Goal: Navigation & Orientation: Find specific page/section

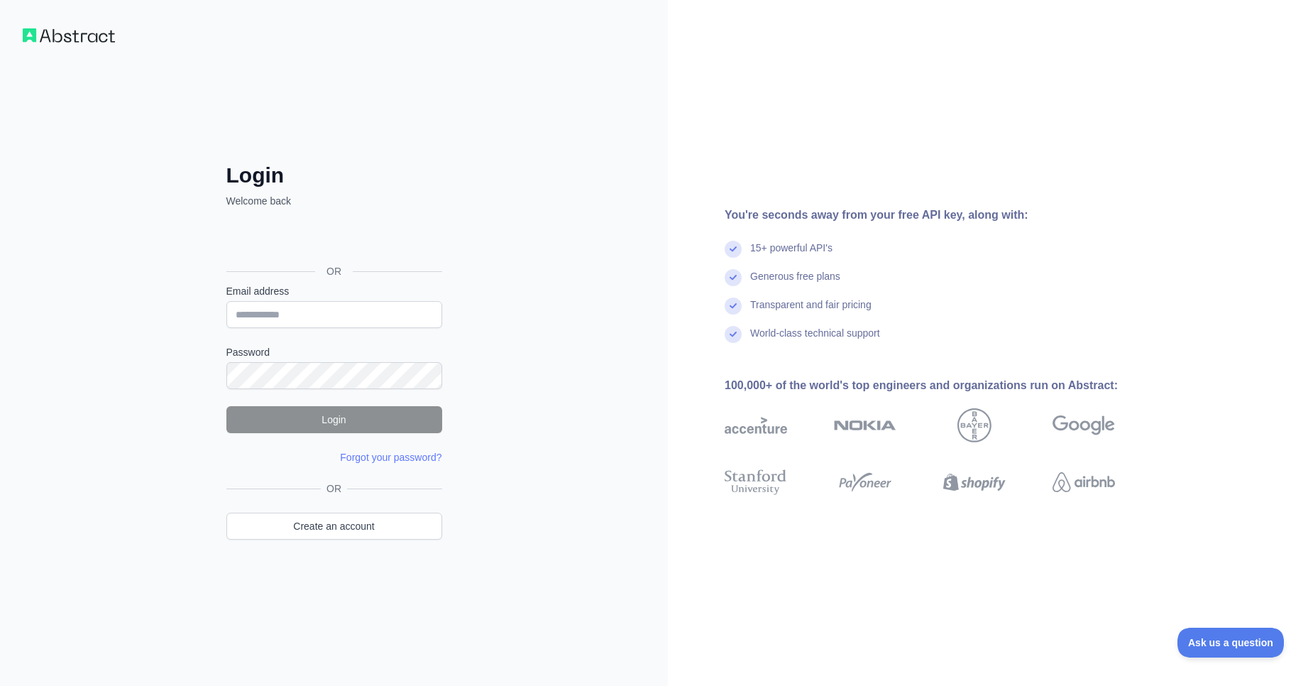
click at [726, 165] on div "You're seconds away from your free API key, along with: 15+ powerful API's Gene…" at bounding box center [990, 343] width 645 height 686
click at [418, 316] on input "Email address" at bounding box center [334, 314] width 216 height 27
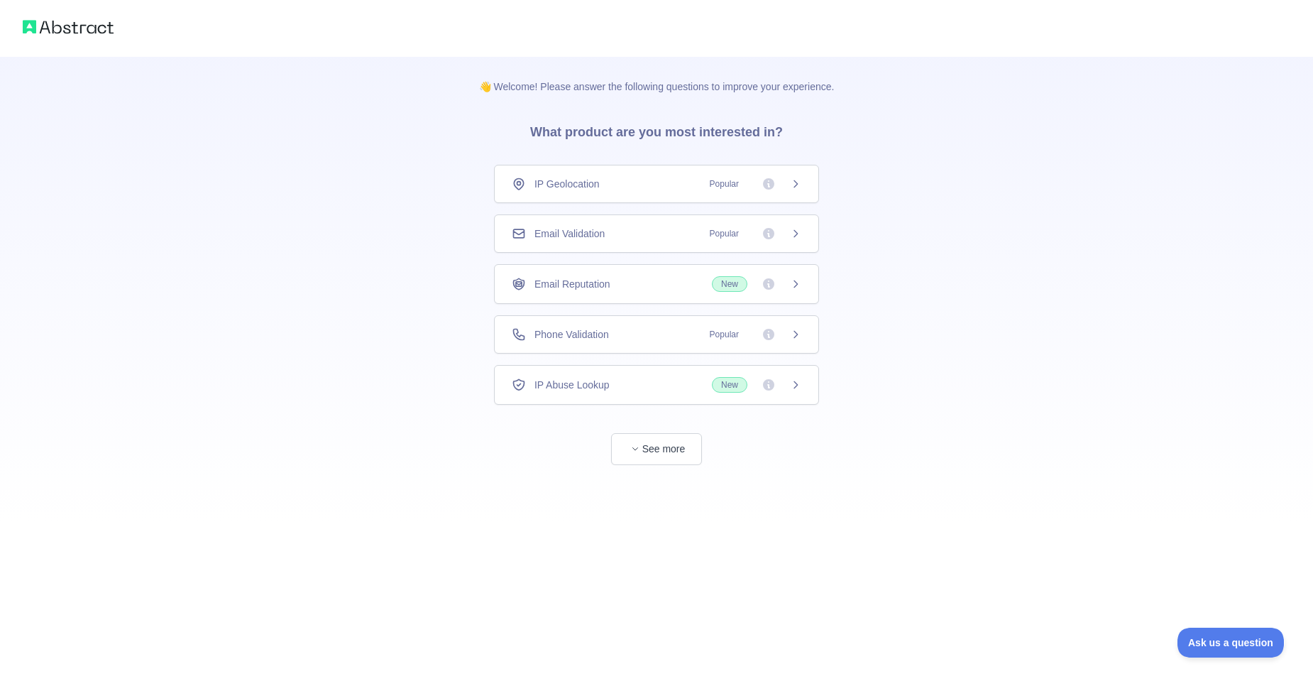
click at [449, 204] on div "👋 Welcome! Please answer the following questions to improve your experience. Wh…" at bounding box center [656, 261] width 1313 height 522
click at [666, 458] on button "See more" at bounding box center [656, 449] width 91 height 32
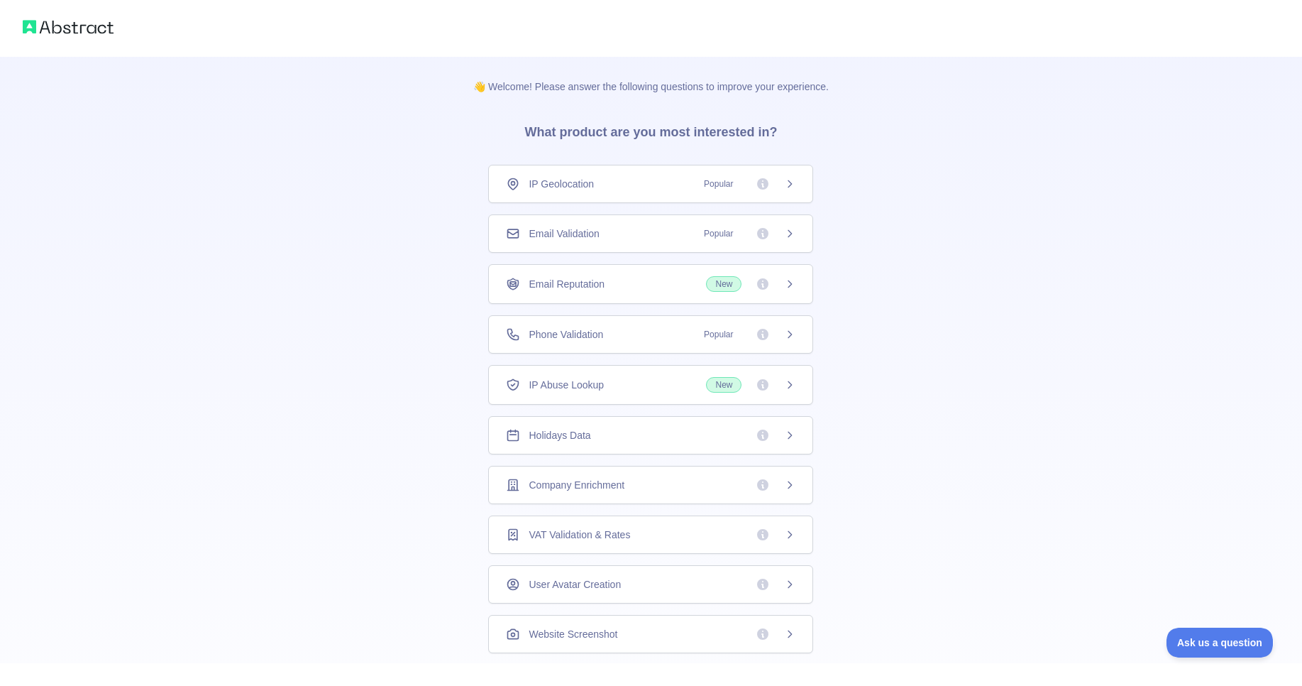
click at [784, 189] on icon at bounding box center [789, 183] width 11 height 11
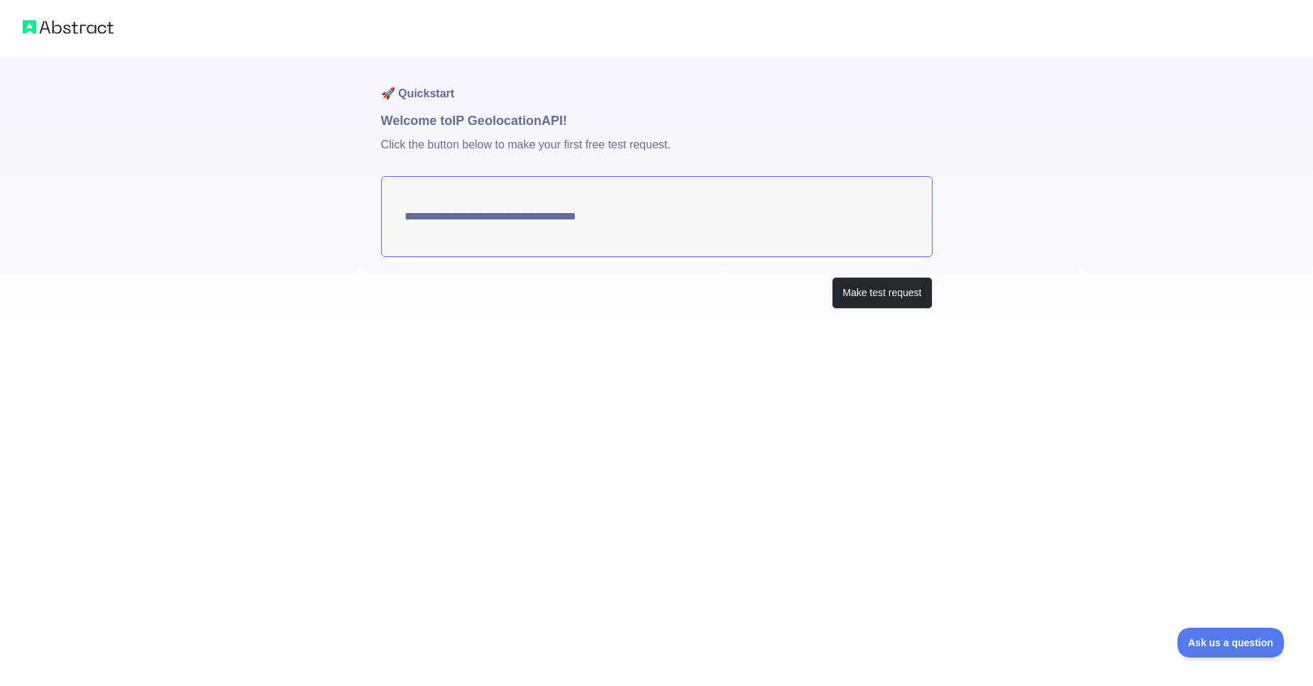
type textarea "**********"
click at [638, 116] on h1 "Welcome to IP Geolocation API!" at bounding box center [656, 121] width 551 height 20
click at [872, 278] on button "Make test request" at bounding box center [882, 293] width 100 height 32
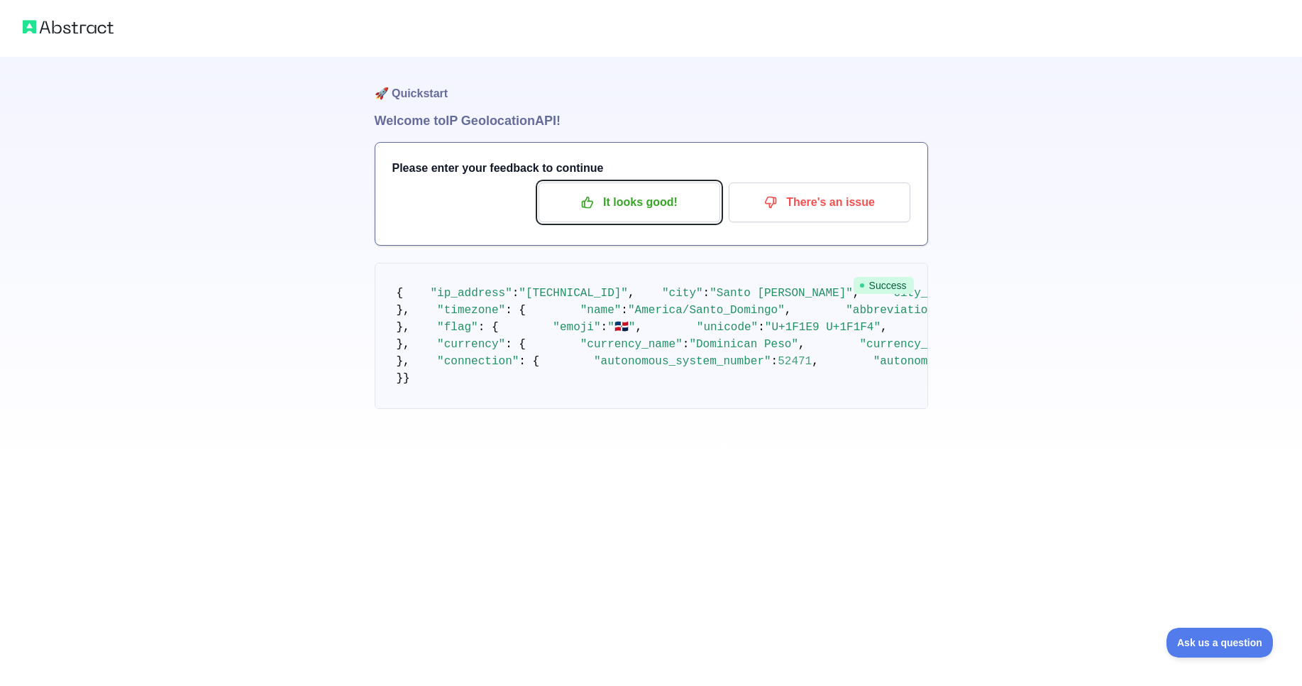
click at [622, 197] on p "It looks good!" at bounding box center [629, 202] width 160 height 24
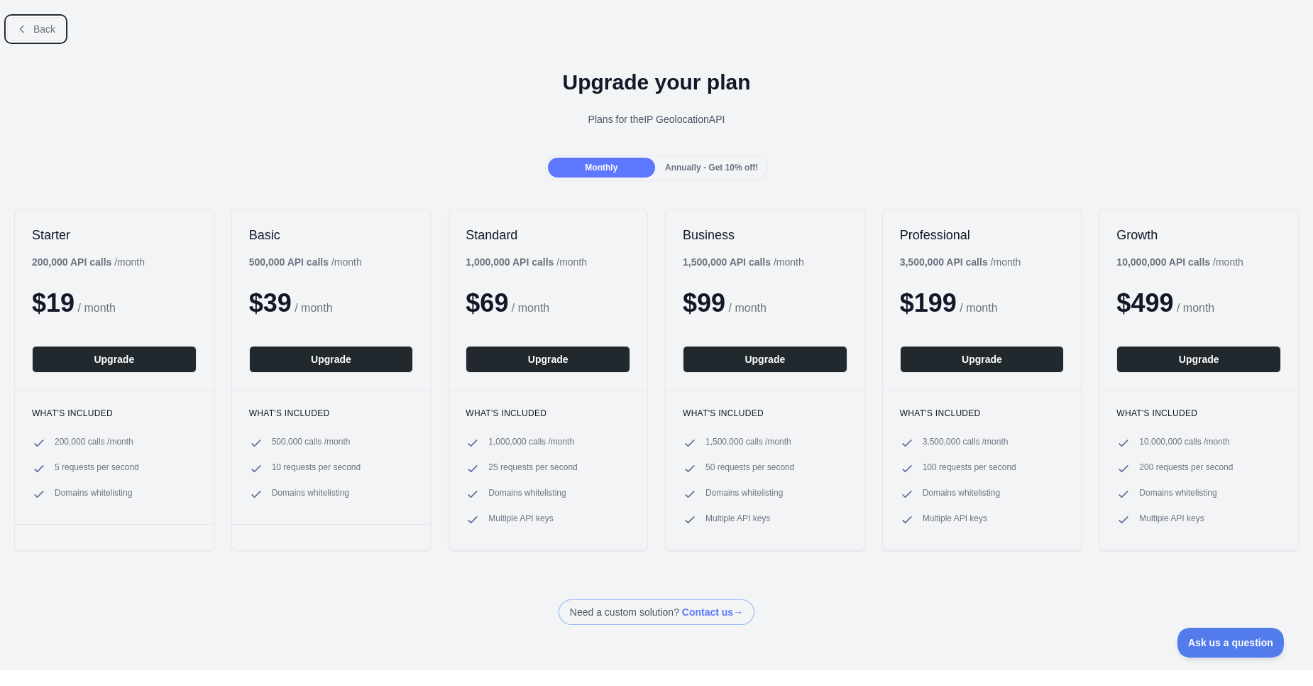
click at [30, 23] on button "Back" at bounding box center [35, 29] width 57 height 24
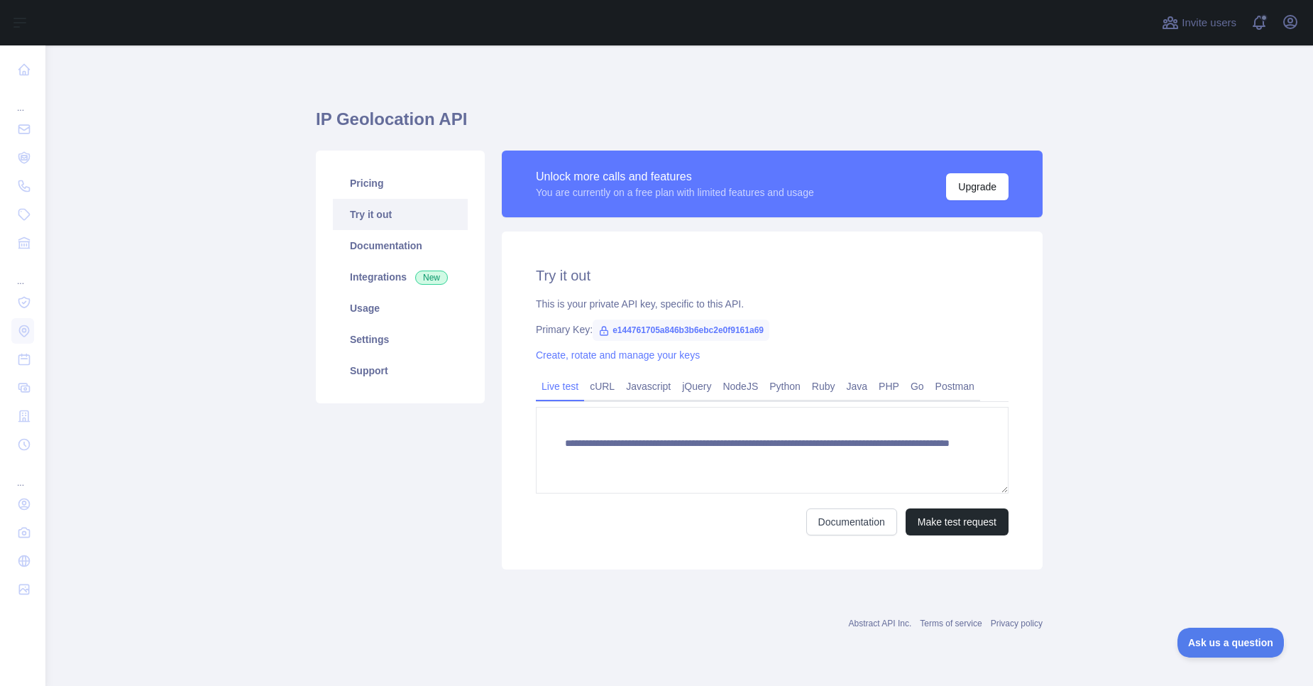
click at [410, 177] on link "Pricing" at bounding box center [400, 183] width 135 height 31
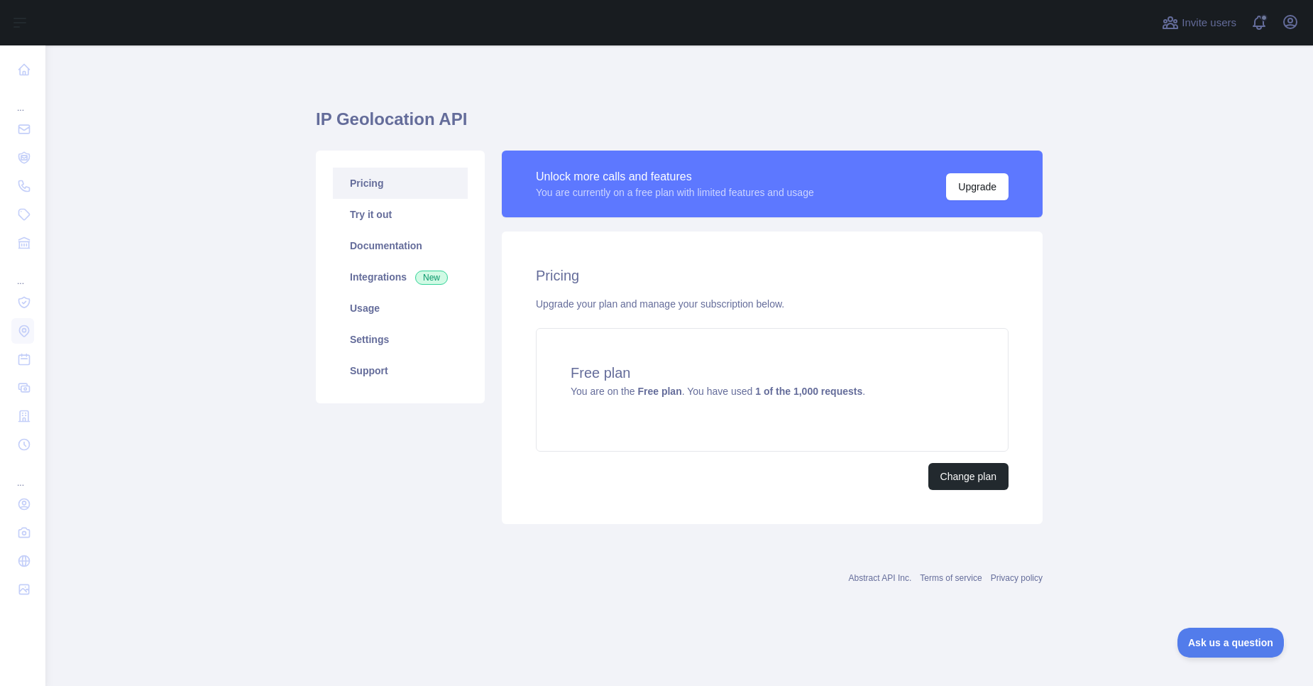
click at [722, 389] on span "You are on the Free plan . You have used 1 of the 1,000 requests ." at bounding box center [718, 390] width 295 height 11
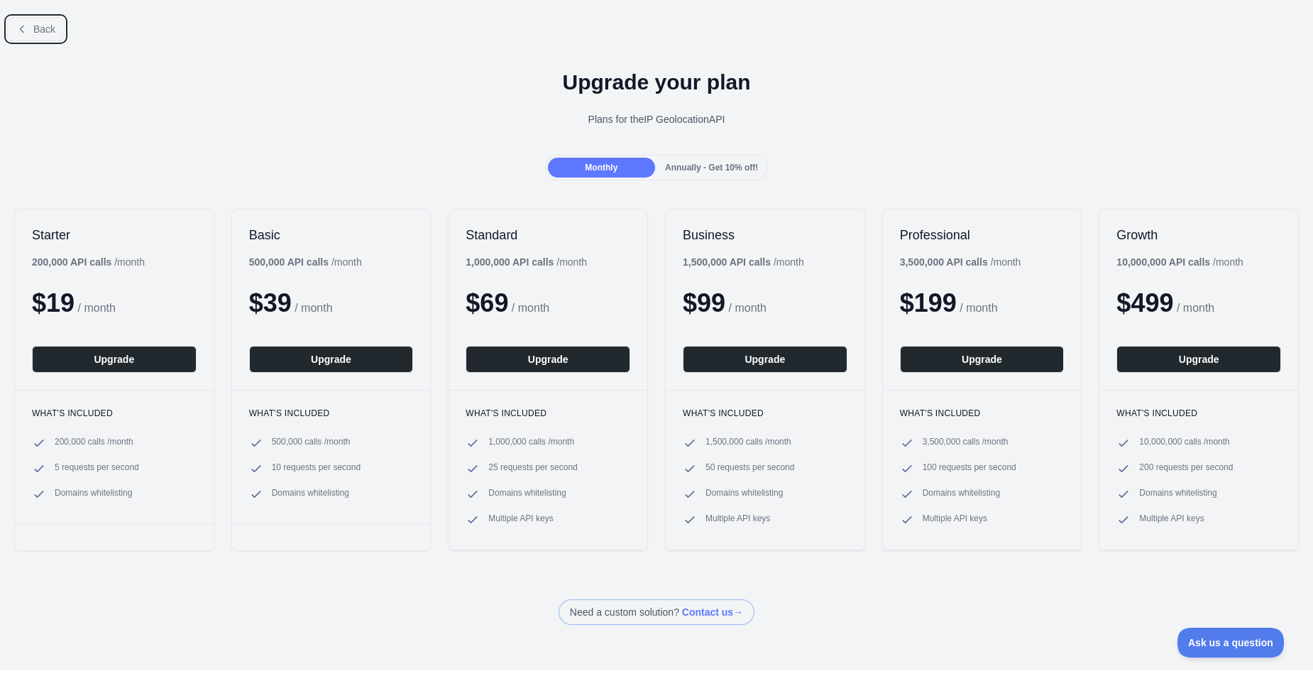
click at [52, 38] on button "Back" at bounding box center [35, 29] width 57 height 24
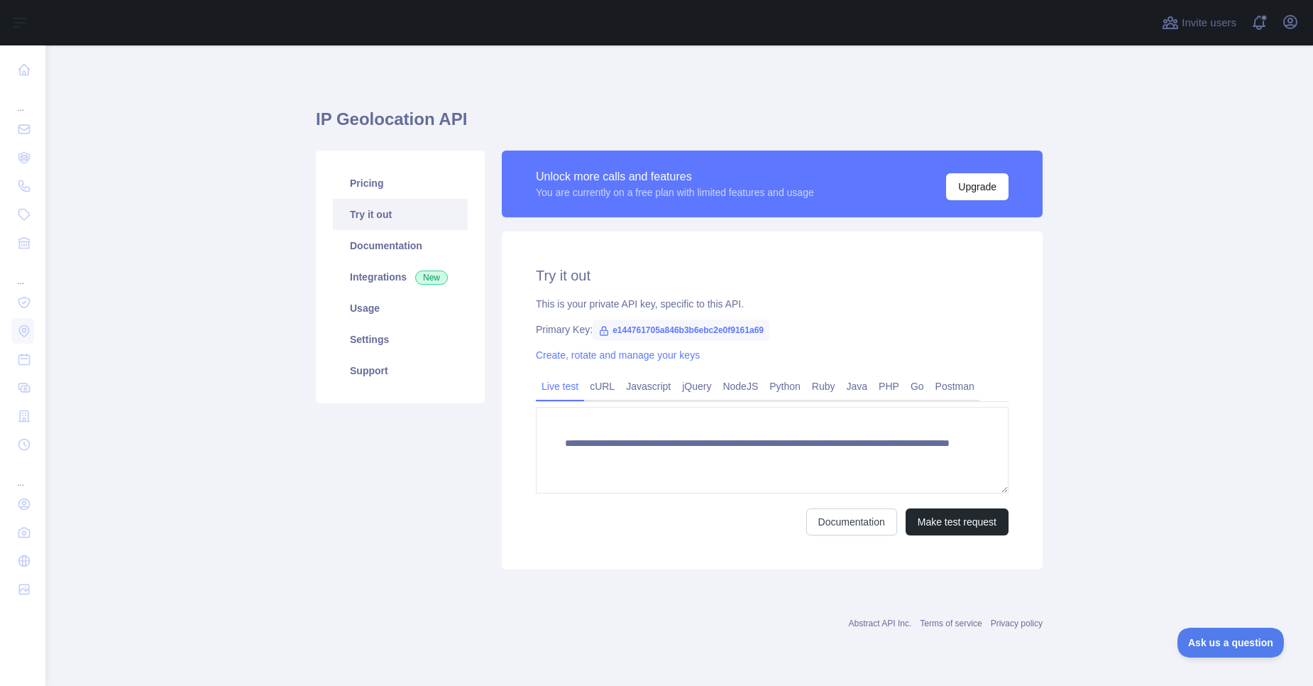
click at [401, 290] on link "Integrations New" at bounding box center [400, 276] width 135 height 31
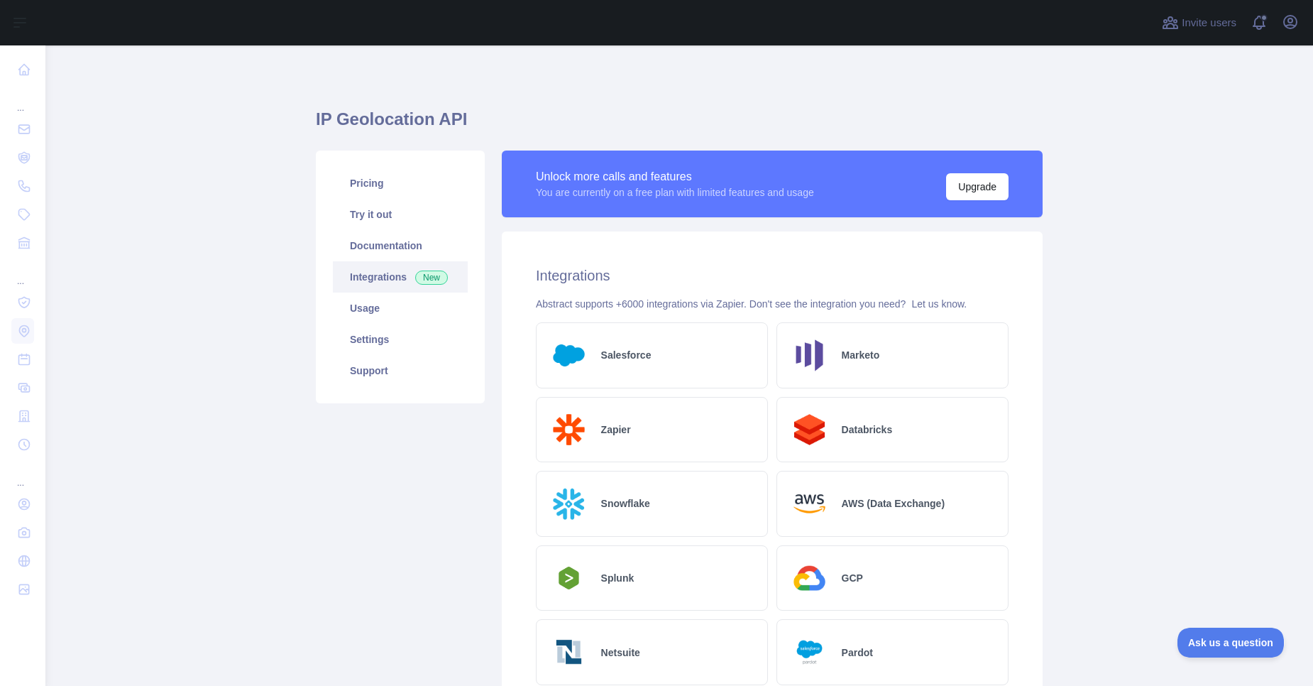
click at [353, 122] on h1 "IP Geolocation API" at bounding box center [679, 125] width 727 height 34
click at [368, 188] on link "Pricing" at bounding box center [400, 183] width 135 height 31
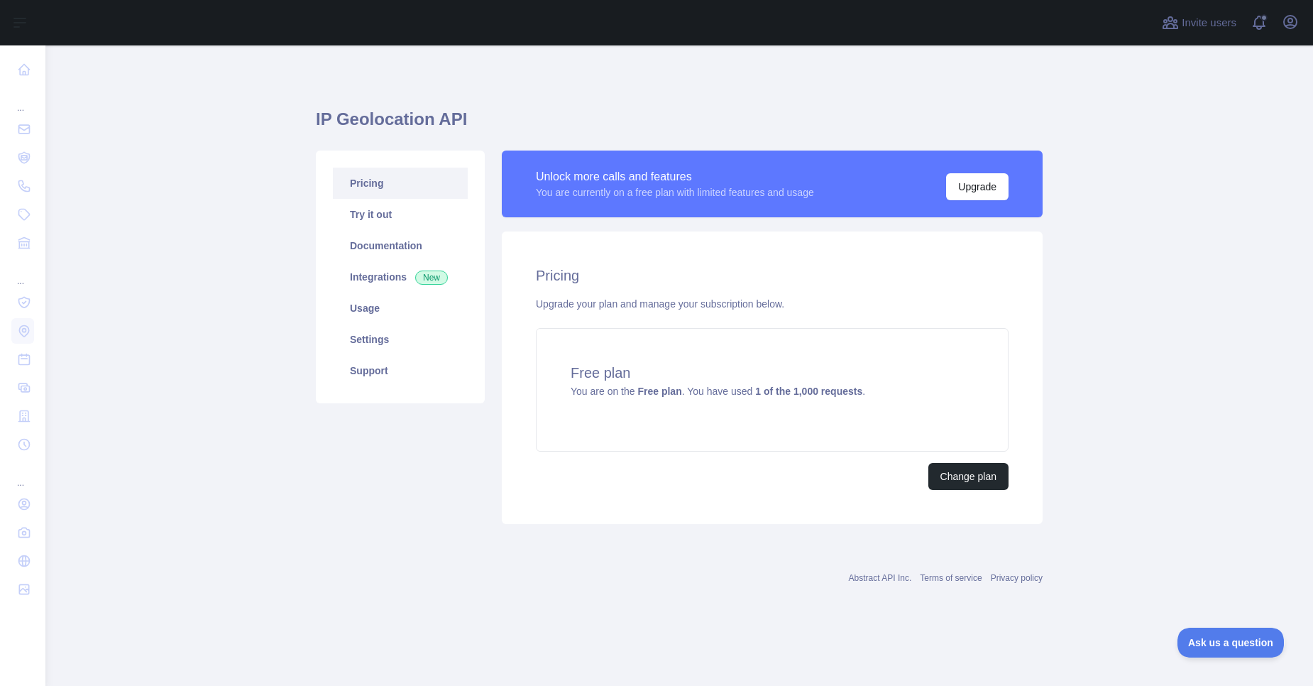
click at [375, 338] on link "Settings" at bounding box center [400, 339] width 135 height 31
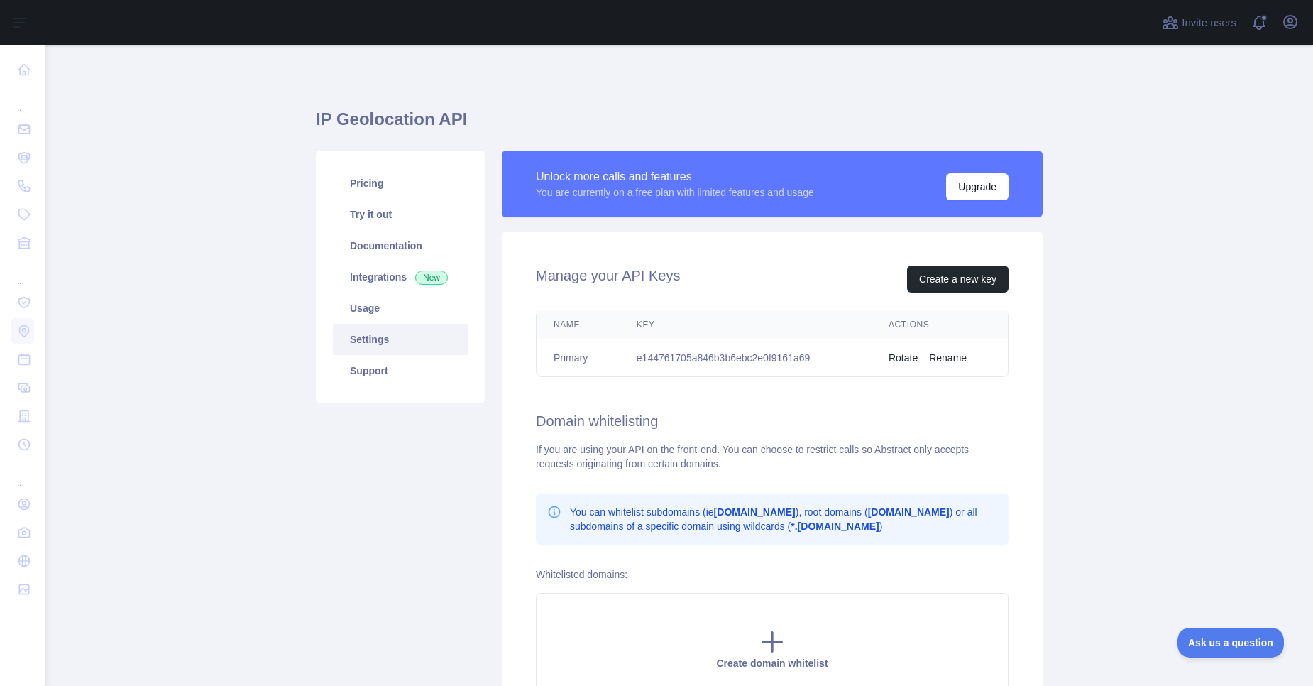
click at [741, 356] on td "e144761705a846b3b6ebc2e0f9161a69" at bounding box center [746, 358] width 252 height 38
copy td "e144761705a846b3b6ebc2e0f9161a69"
click at [954, 288] on button "Create a new key" at bounding box center [957, 278] width 101 height 27
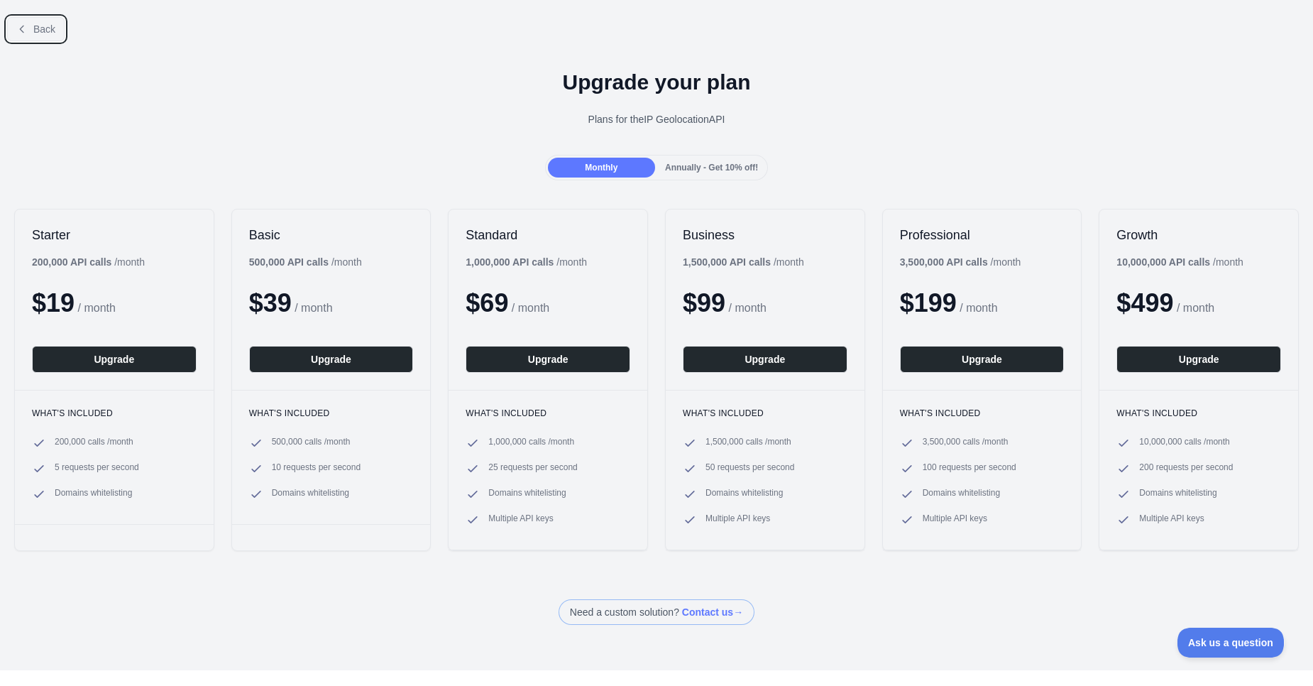
click at [44, 32] on span "Back" at bounding box center [44, 28] width 22 height 11
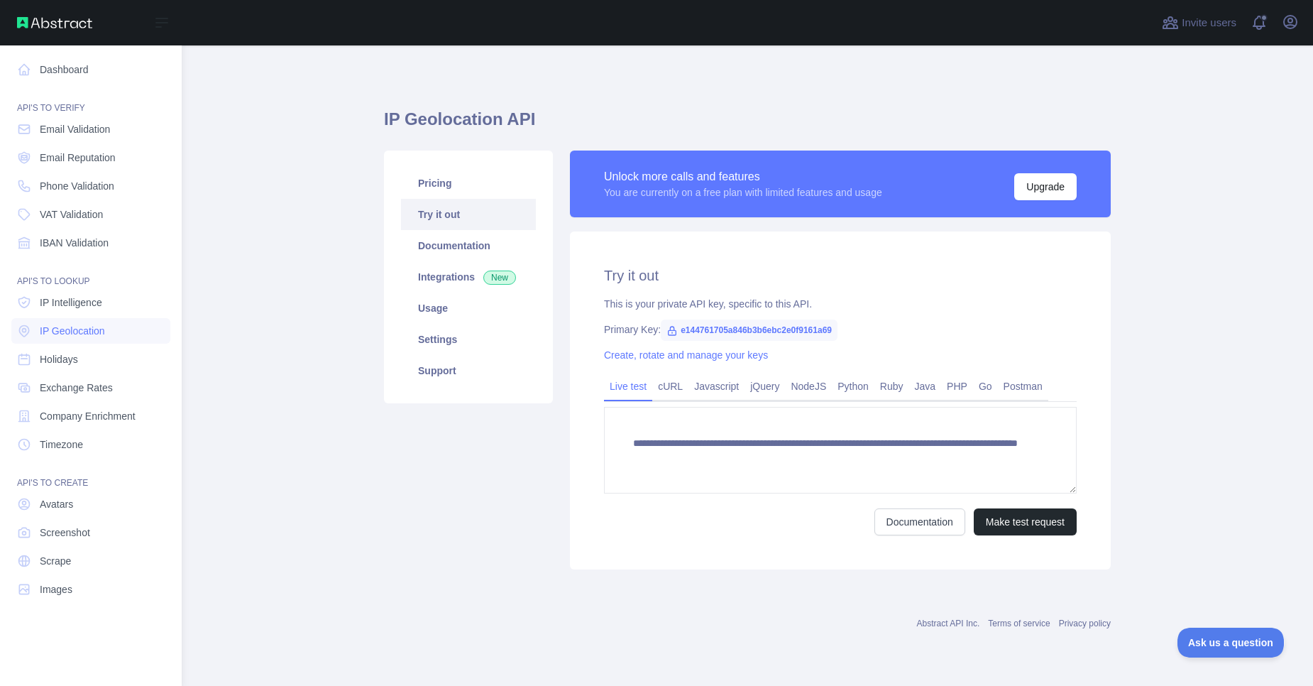
click at [30, 77] on link "Dashboard" at bounding box center [90, 70] width 159 height 26
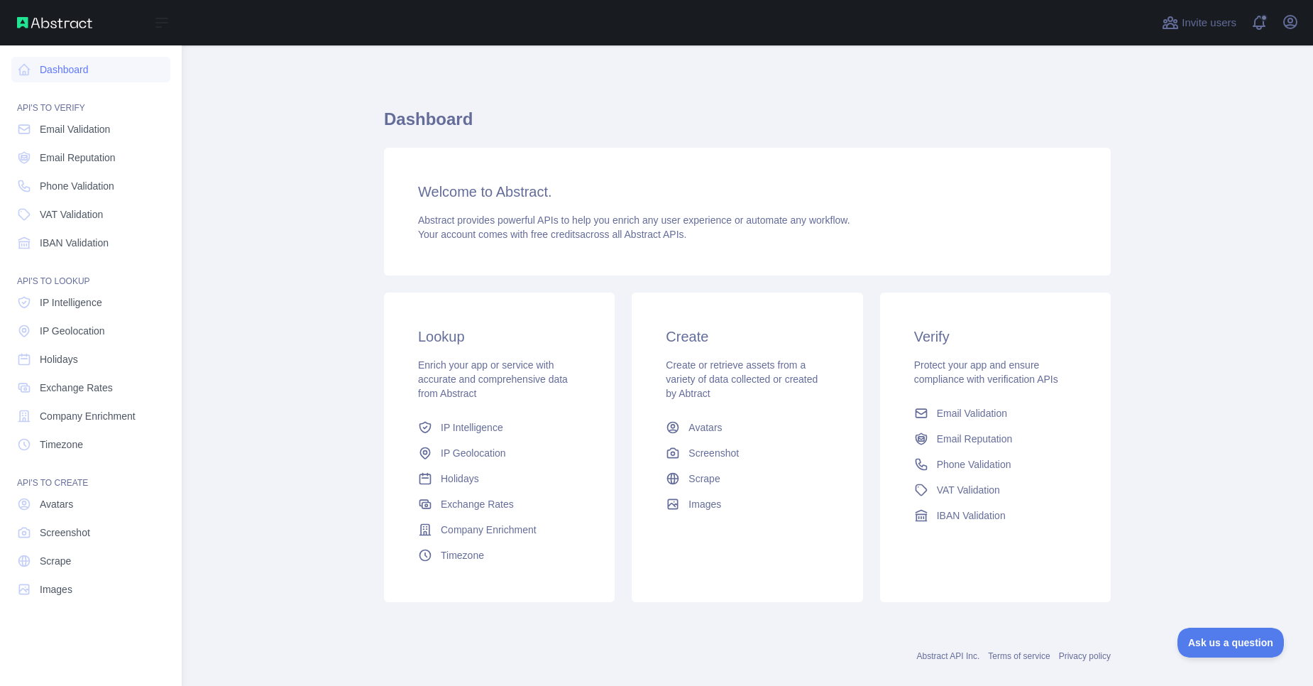
click at [84, 138] on link "Email Validation" at bounding box center [90, 129] width 159 height 26
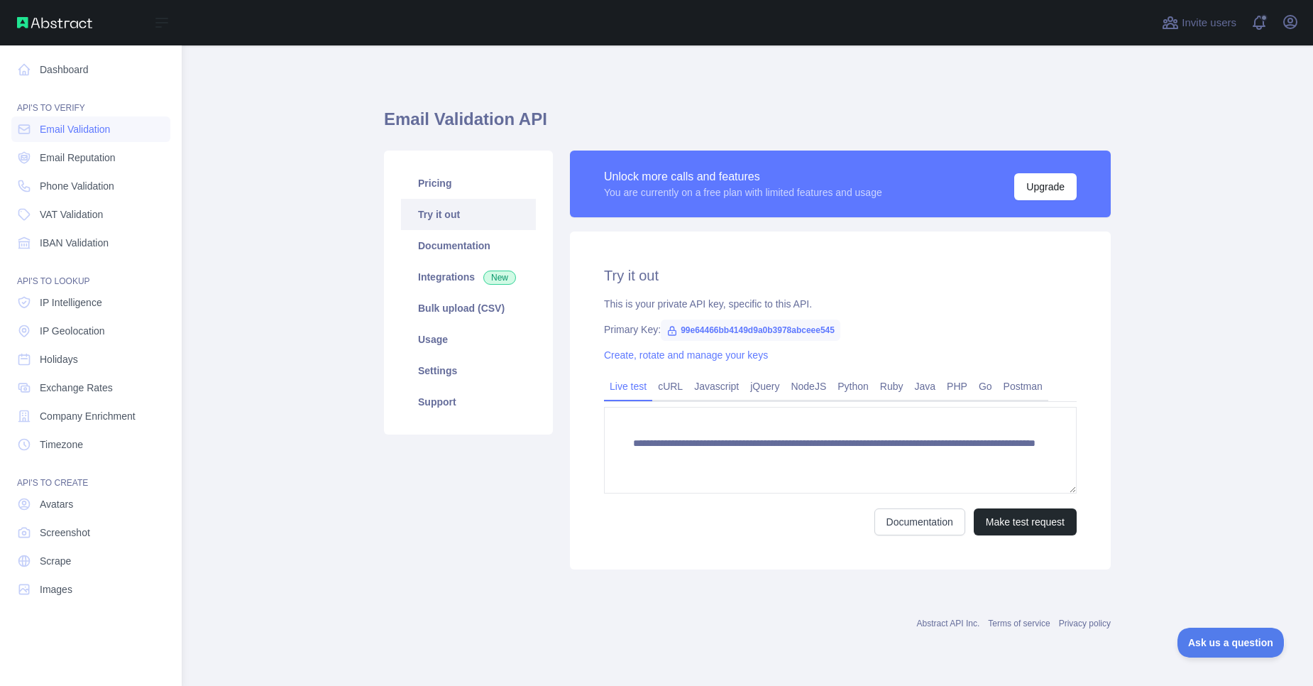
click at [82, 156] on span "Email Reputation" at bounding box center [78, 157] width 76 height 14
click at [91, 136] on link "Email Validation" at bounding box center [90, 129] width 159 height 26
click at [89, 172] on nav "Dashboard API'S TO VERIFY Email Validation Email Reputation Phone Validation VA…" at bounding box center [90, 353] width 159 height 617
click at [92, 132] on span "Email Validation" at bounding box center [75, 129] width 70 height 14
click at [81, 165] on link "Email Reputation" at bounding box center [90, 158] width 159 height 26
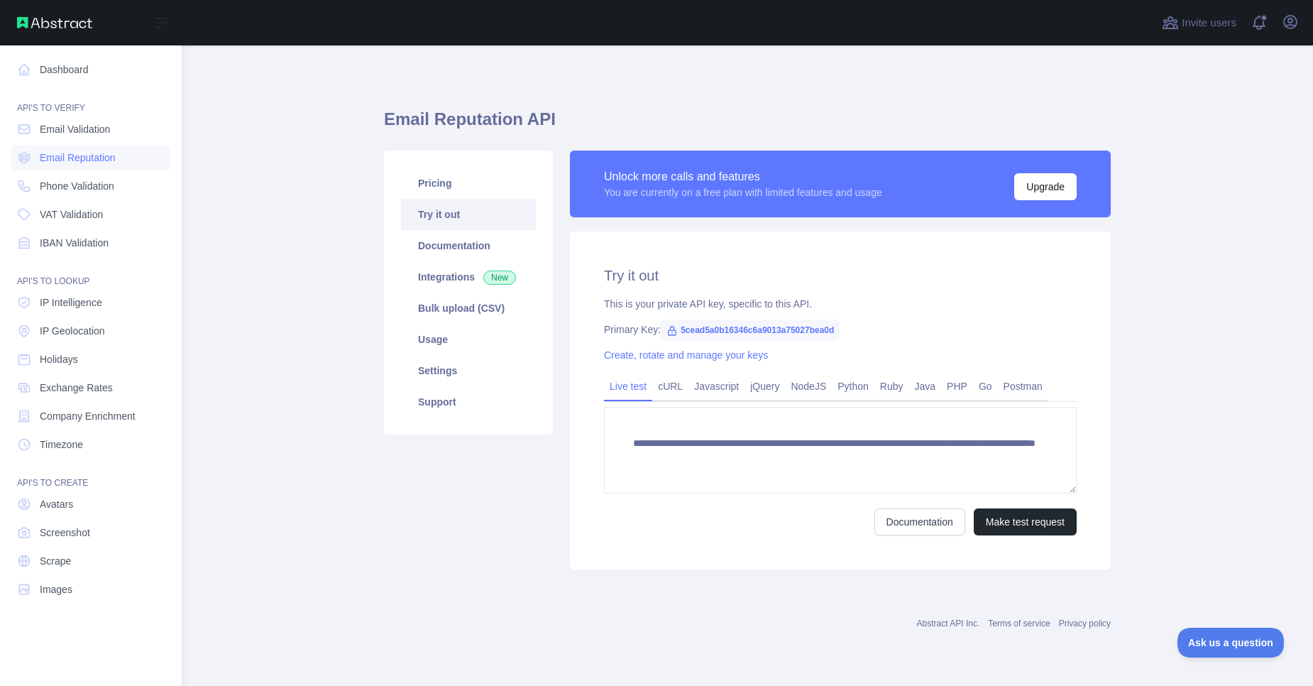
click at [89, 132] on span "Email Validation" at bounding box center [75, 129] width 70 height 14
click at [80, 163] on span "Email Reputation" at bounding box center [78, 157] width 76 height 14
click at [88, 131] on span "Email Validation" at bounding box center [75, 129] width 70 height 14
click at [100, 310] on link "IP Intelligence" at bounding box center [90, 303] width 159 height 26
click at [97, 331] on span "IP Geolocation" at bounding box center [72, 331] width 65 height 14
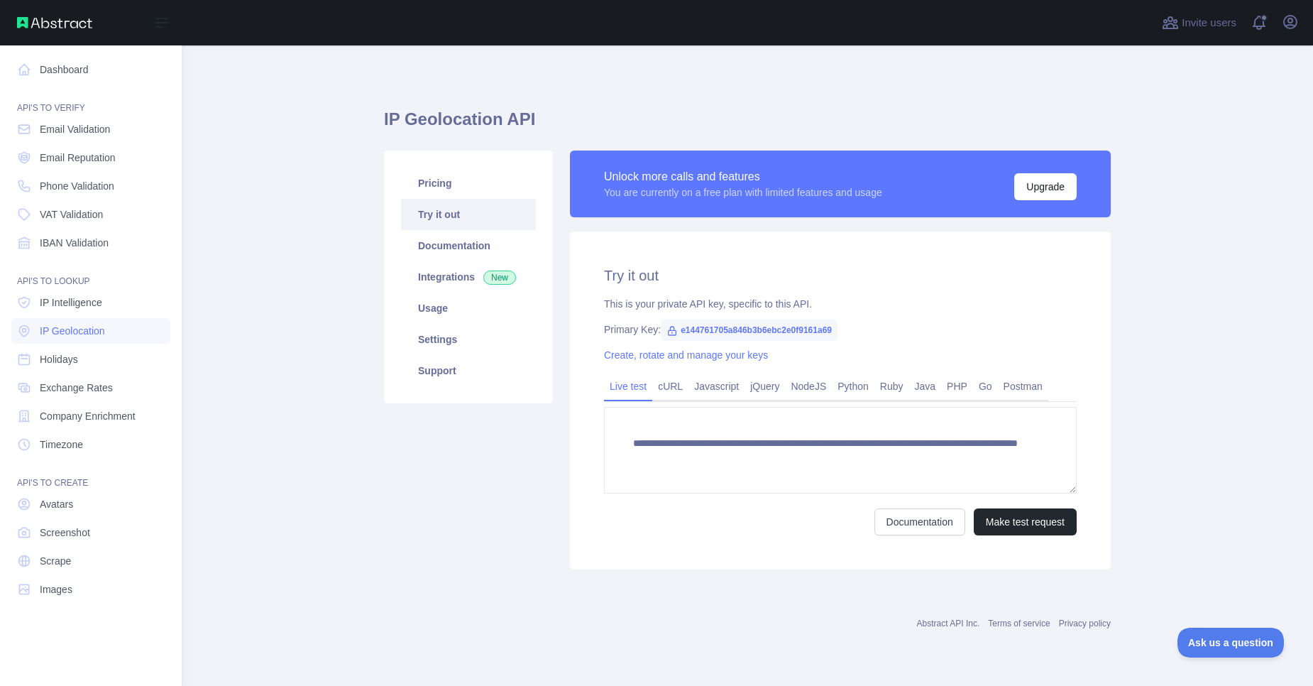
click at [94, 301] on span "IP Intelligence" at bounding box center [71, 302] width 62 height 14
click at [91, 339] on link "IP Geolocation" at bounding box center [90, 331] width 159 height 26
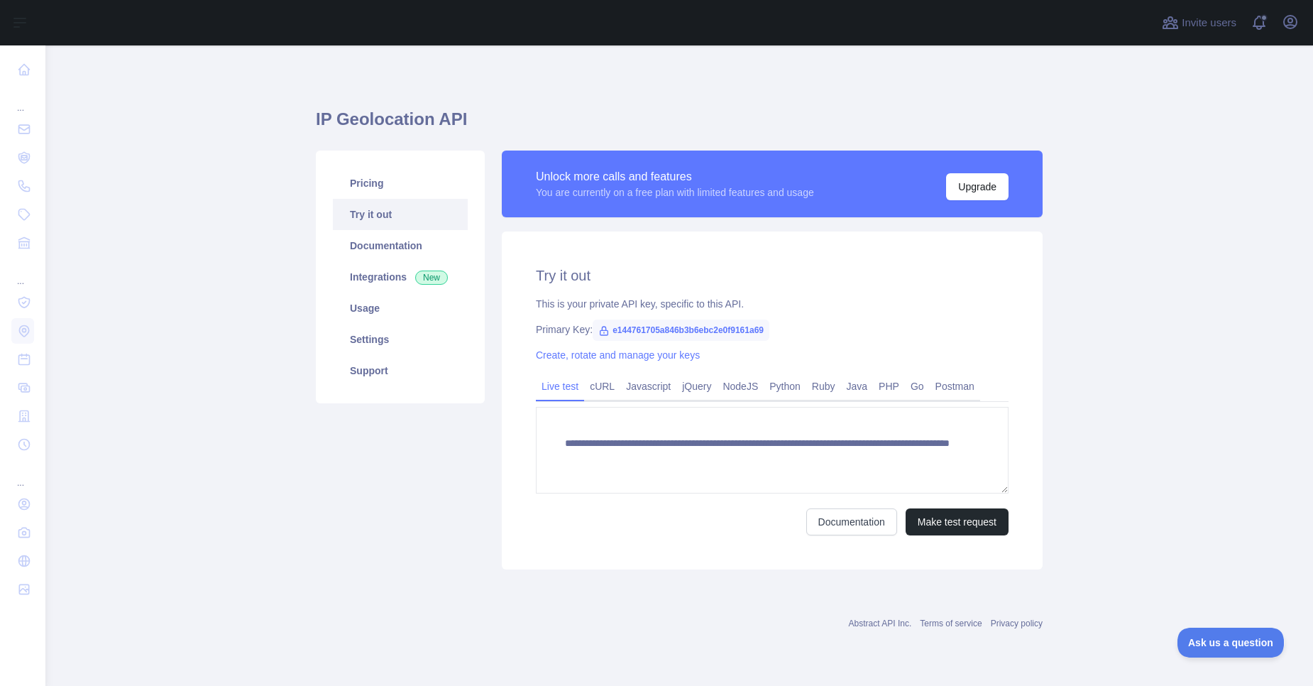
click at [708, 330] on span "e144761705a846b3b6ebc2e0f9161a69" at bounding box center [681, 329] width 177 height 21
copy span "e144761705a846b3b6ebc2e0f9161a69"
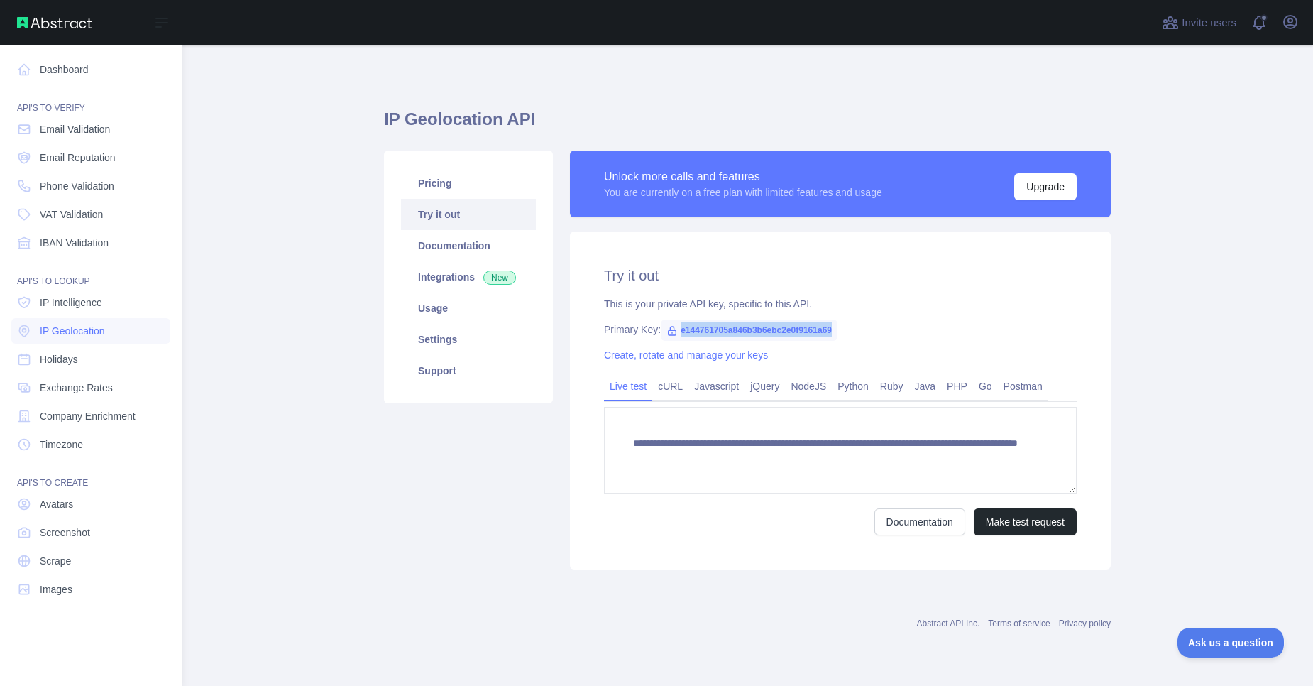
click at [93, 193] on link "Phone Validation" at bounding box center [90, 186] width 159 height 26
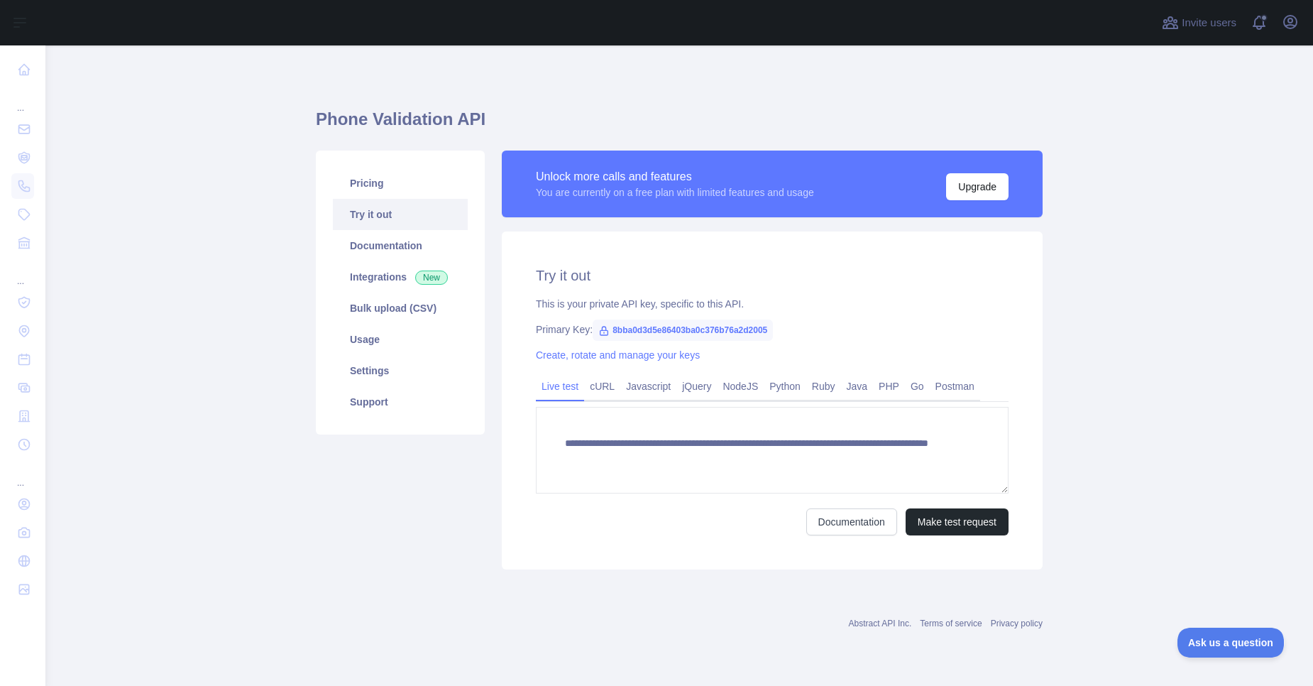
click at [642, 331] on span "8bba0d3d5e86403ba0c376b76a2d2005" at bounding box center [683, 329] width 180 height 21
copy span "8bba0d3d5e86403ba0c376b76a2d2005"
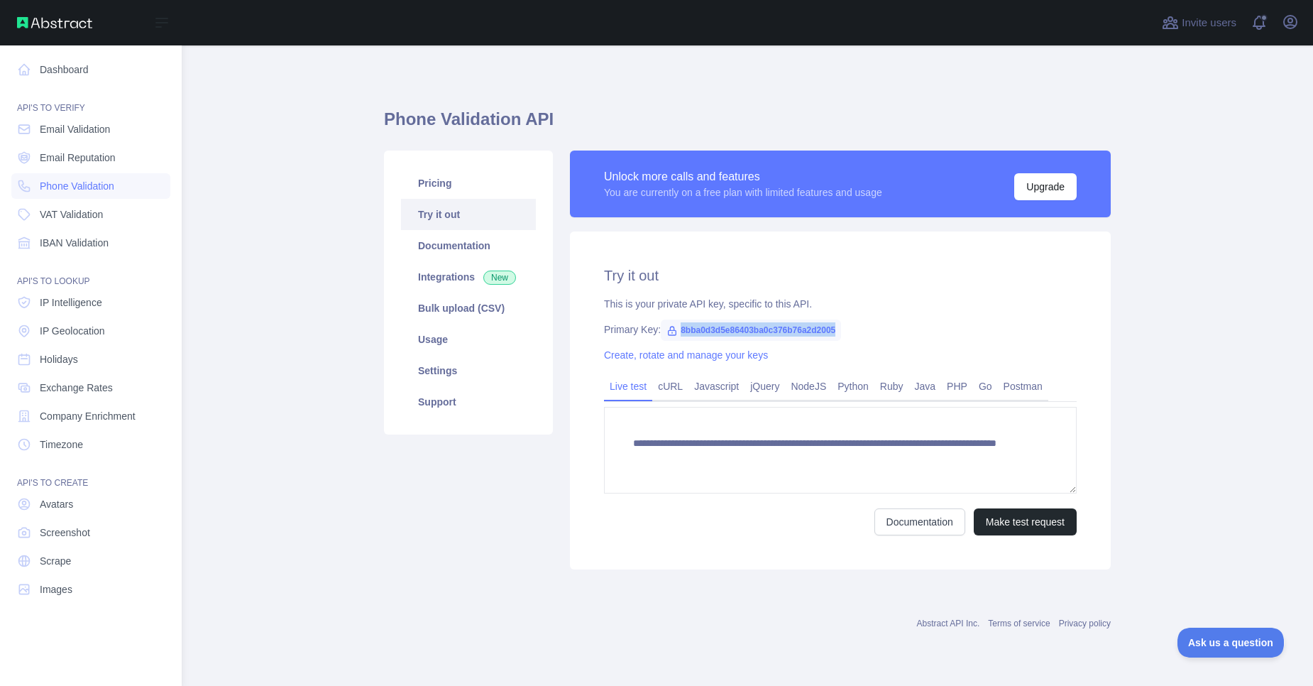
click at [62, 70] on link "Dashboard" at bounding box center [90, 70] width 159 height 26
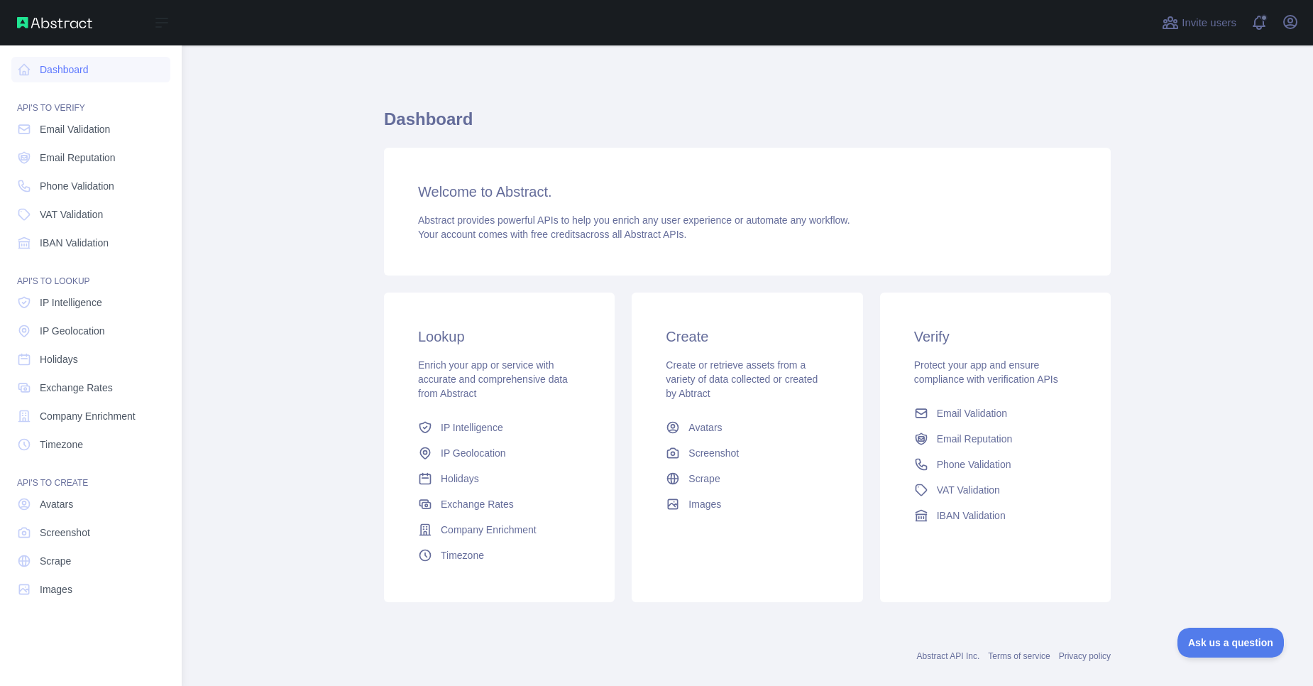
click at [77, 132] on span "Email Validation" at bounding box center [75, 129] width 70 height 14
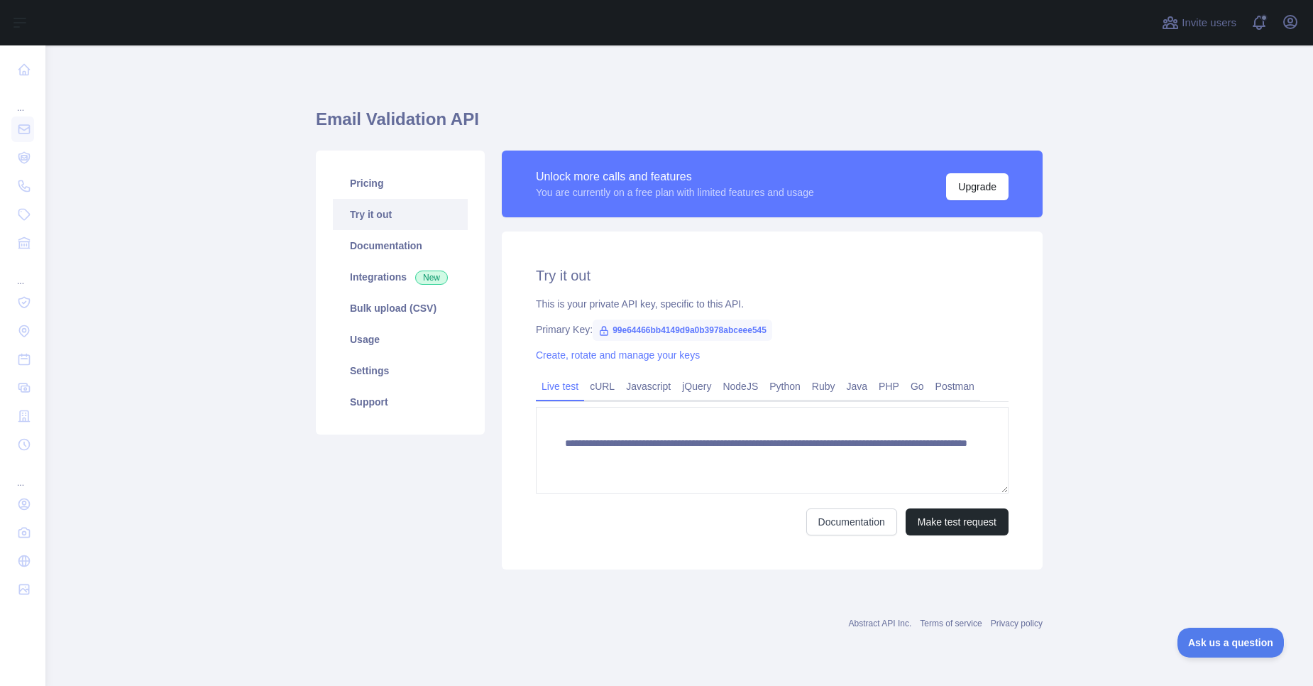
click at [377, 185] on link "Pricing" at bounding box center [400, 183] width 135 height 31
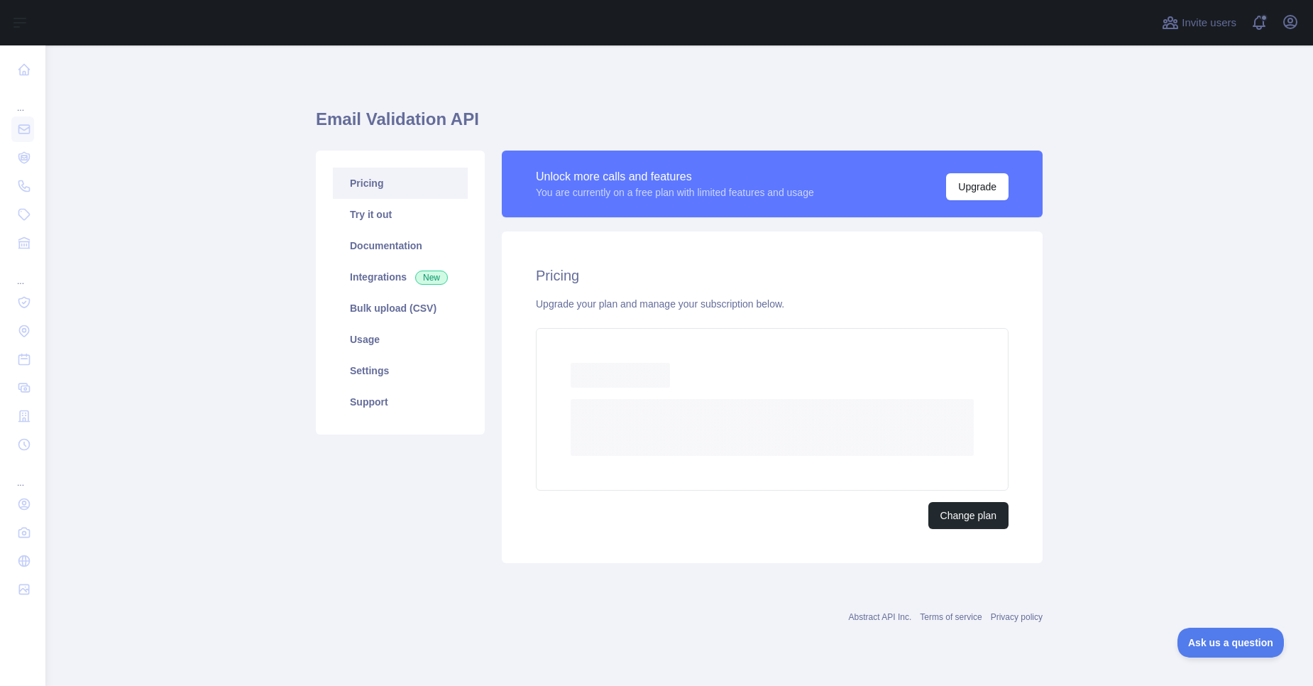
click at [380, 221] on link "Try it out" at bounding box center [400, 214] width 135 height 31
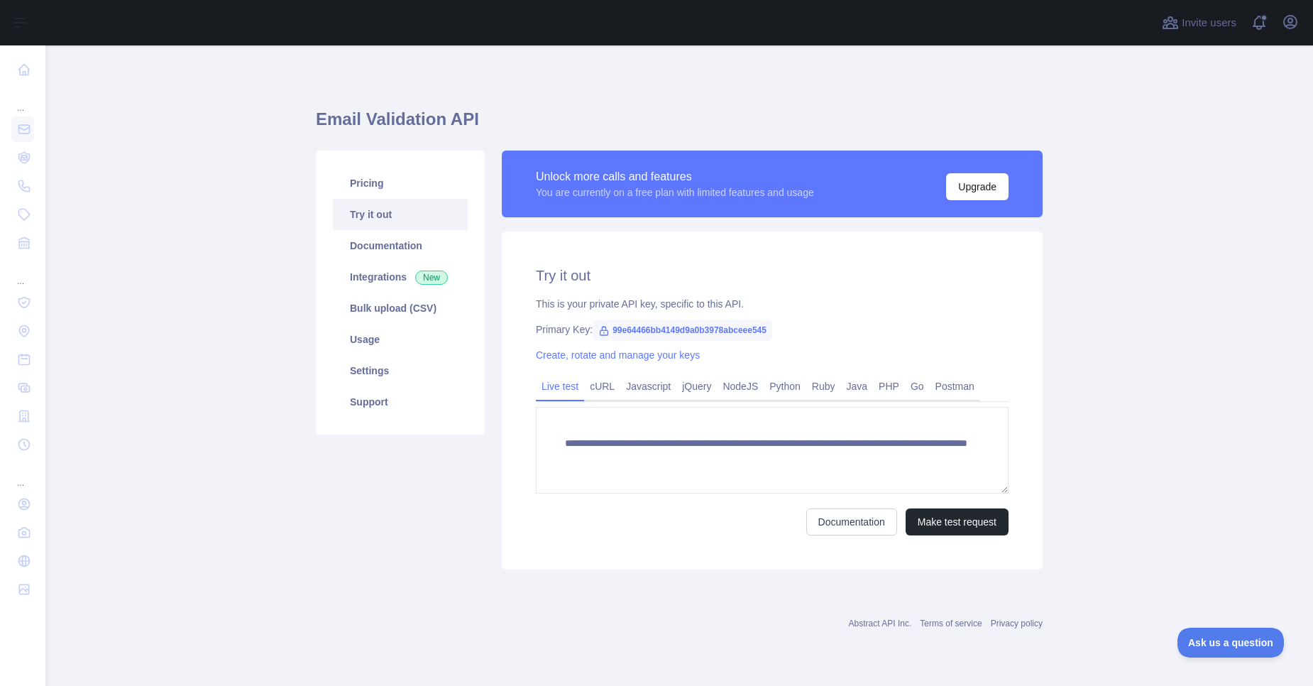
click at [567, 280] on h2 "Try it out" at bounding box center [772, 275] width 473 height 20
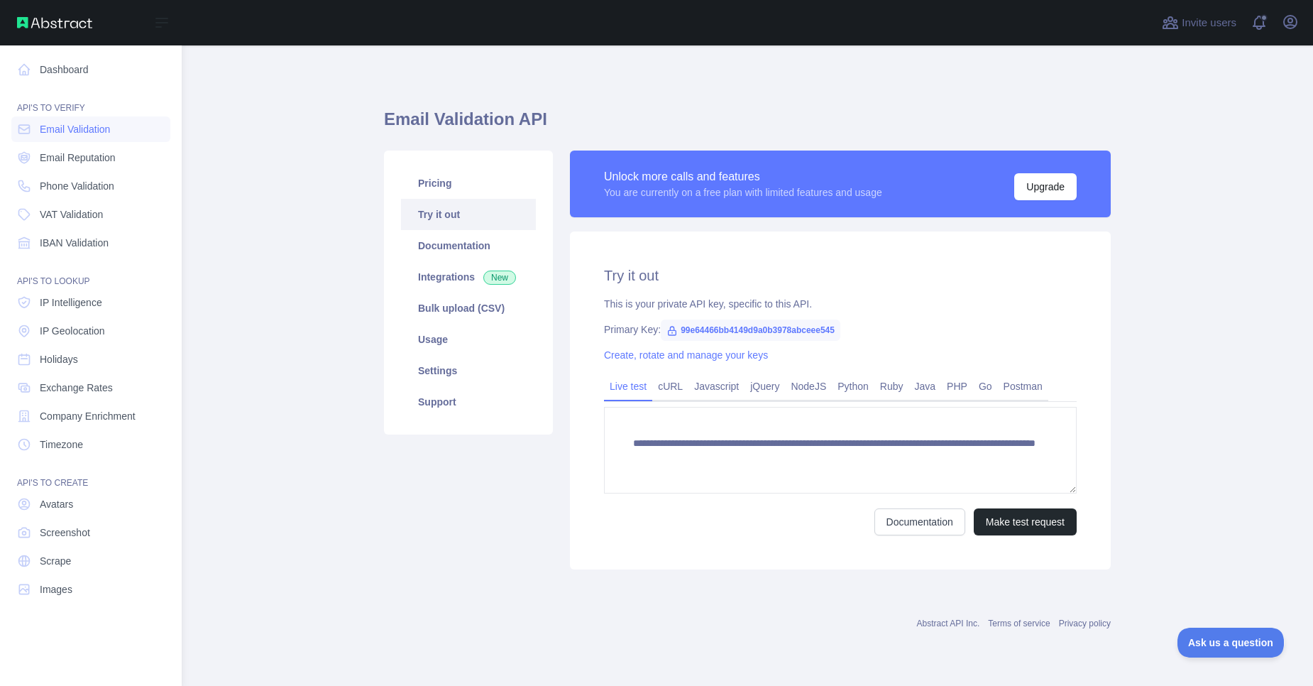
click at [108, 412] on span "Company Enrichment" at bounding box center [88, 416] width 96 height 14
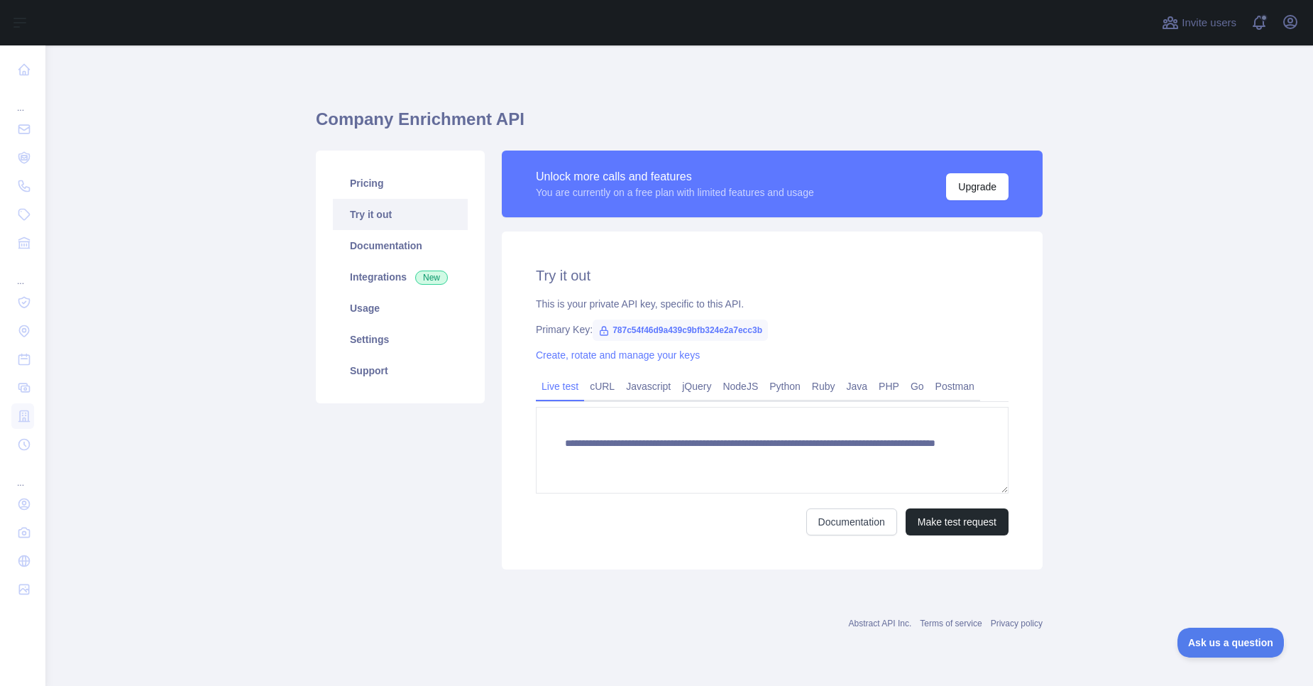
click at [641, 332] on span "787c54f46d9a439c9bfb324e2a7ecc3b" at bounding box center [680, 329] width 175 height 21
copy span "787c54f46d9a439c9bfb324e2a7ecc3b"
